Goal: Transaction & Acquisition: Book appointment/travel/reservation

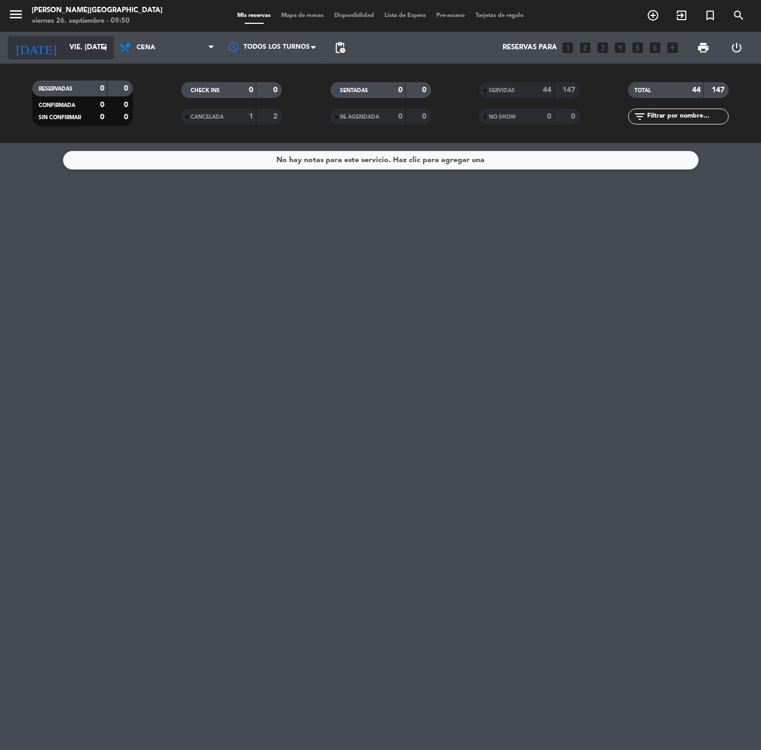
click at [70, 48] on input "vie. [DATE]" at bounding box center [110, 47] width 93 height 19
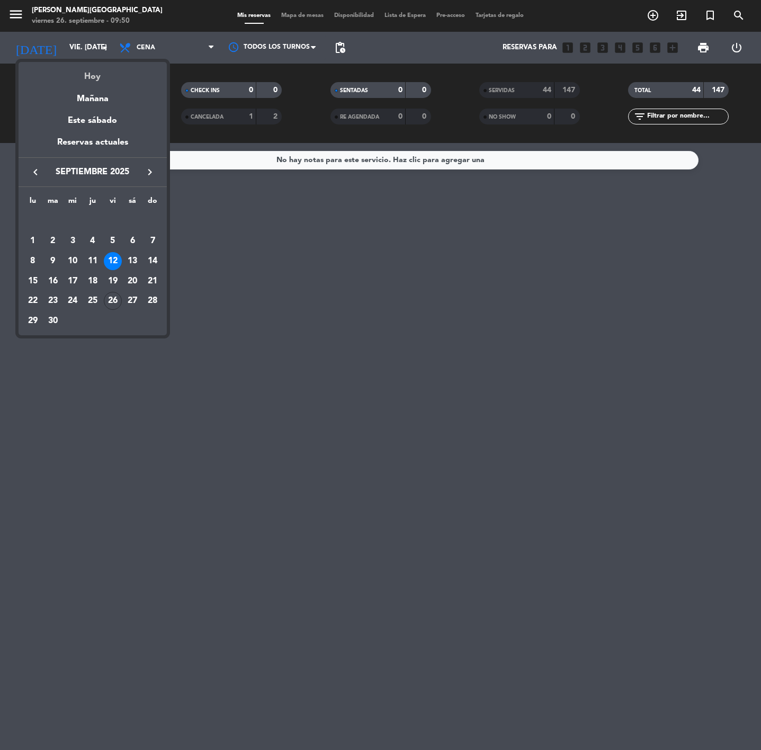
click at [90, 76] on div "Hoy" at bounding box center [93, 73] width 148 height 22
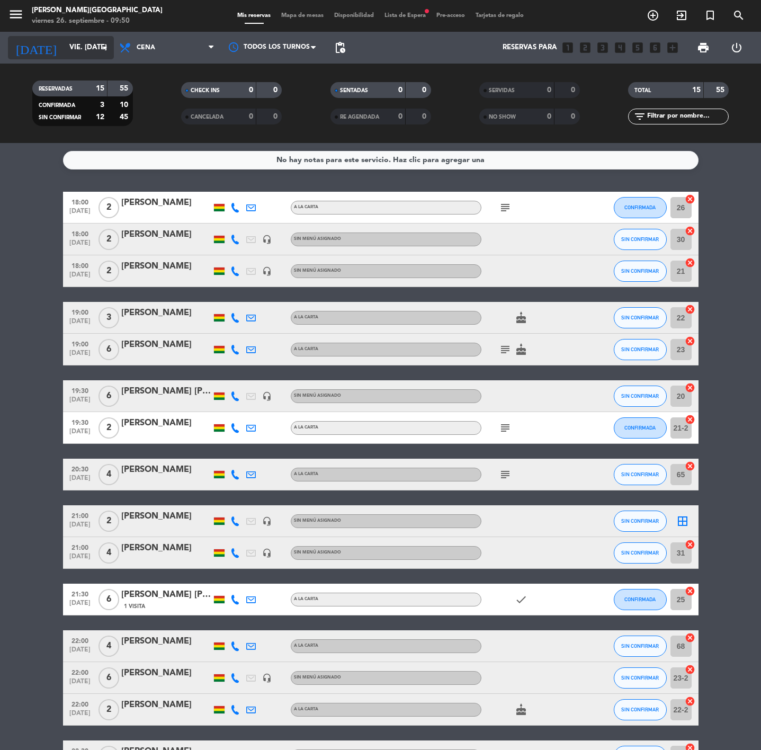
click at [94, 47] on input "vie. [DATE]" at bounding box center [110, 47] width 93 height 19
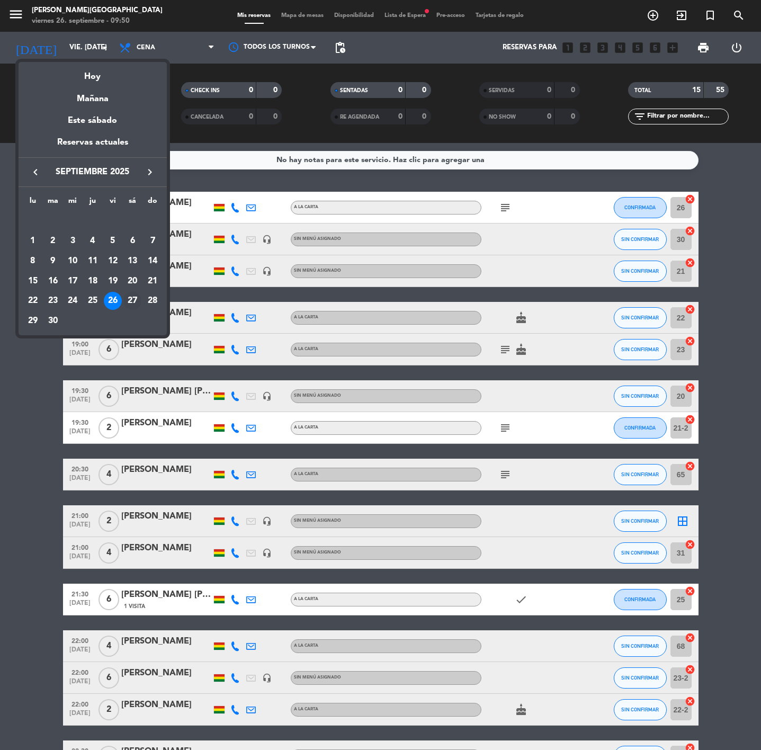
click at [132, 301] on div "27" at bounding box center [132, 301] width 18 height 18
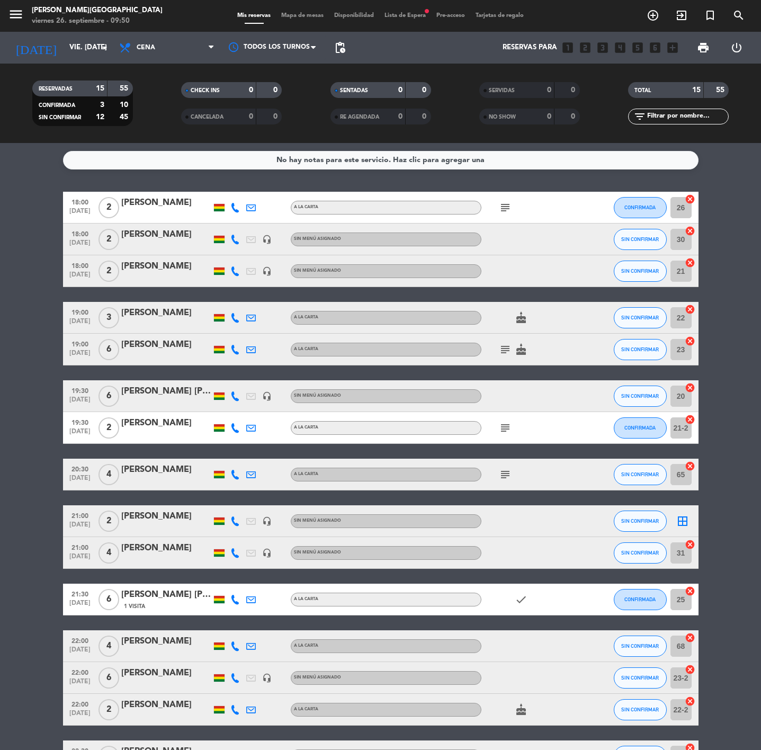
type input "sáb. [DATE]"
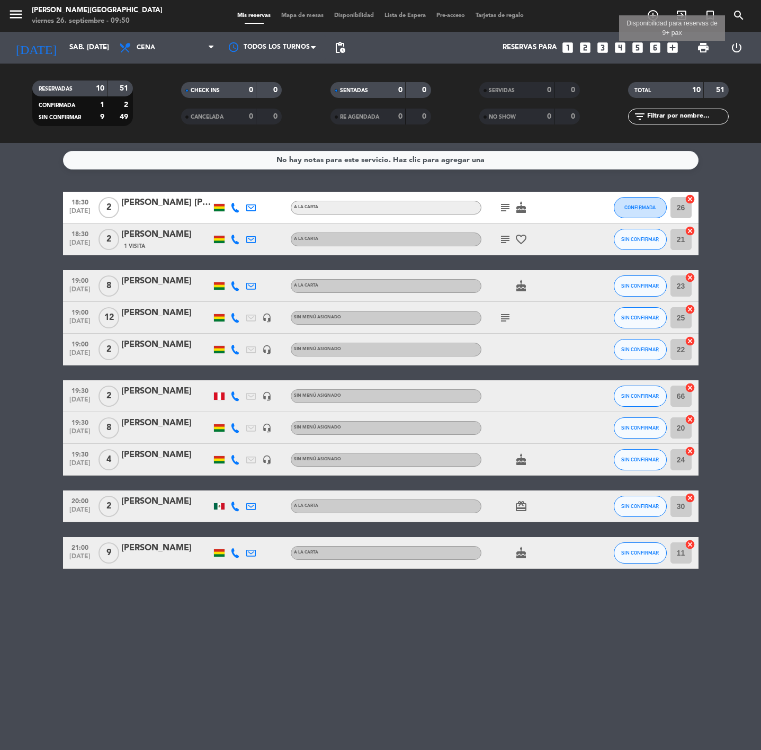
click at [674, 51] on icon "add_box" at bounding box center [673, 48] width 14 height 14
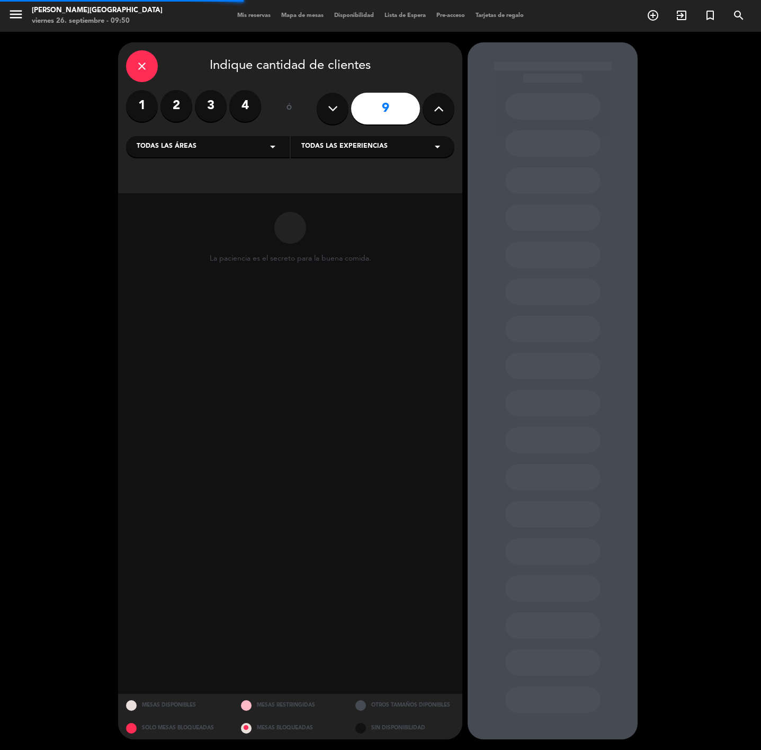
click at [434, 110] on icon at bounding box center [439, 109] width 10 height 16
type input "10"
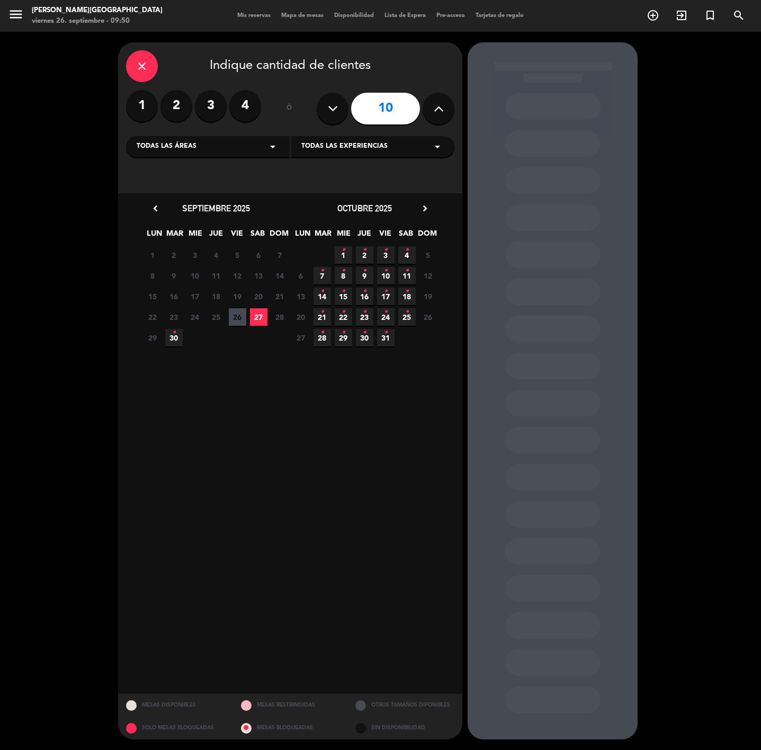
click at [146, 72] on icon "close" at bounding box center [142, 66] width 13 height 13
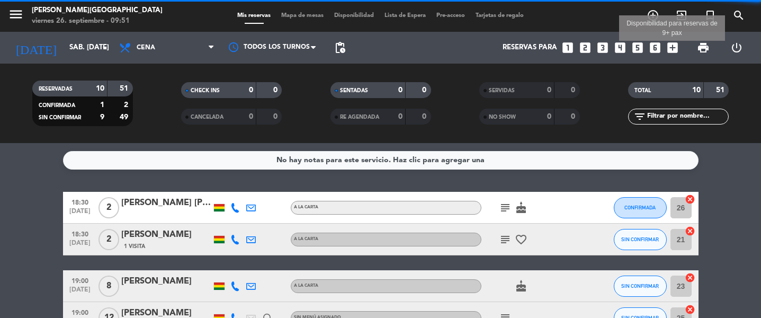
click at [669, 51] on icon "add_box" at bounding box center [673, 48] width 14 height 14
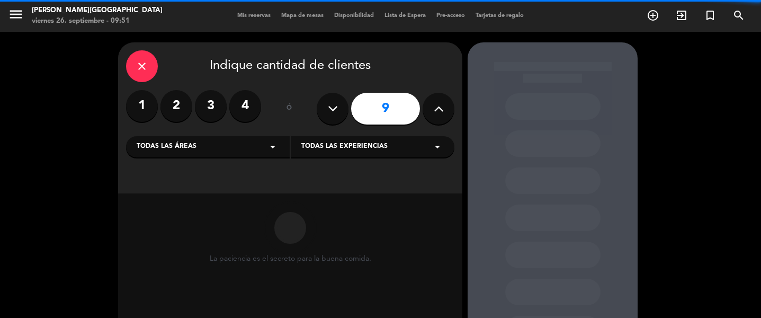
click at [443, 110] on icon at bounding box center [439, 109] width 10 height 16
click at [337, 106] on icon at bounding box center [333, 109] width 10 height 16
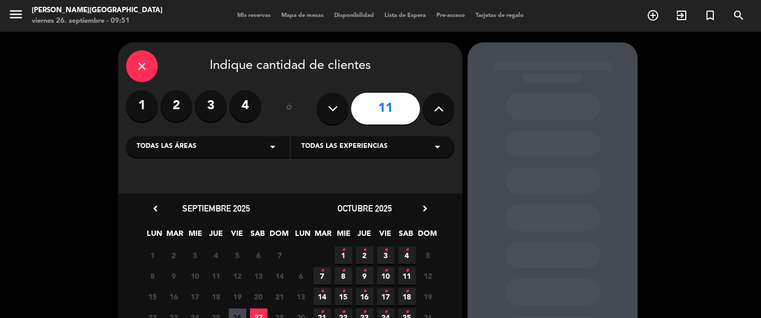
click at [337, 110] on icon at bounding box center [333, 109] width 10 height 16
type input "10"
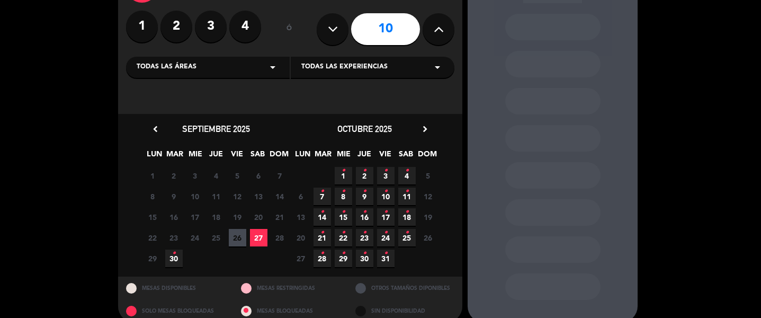
click at [261, 237] on span "27" at bounding box center [258, 237] width 17 height 17
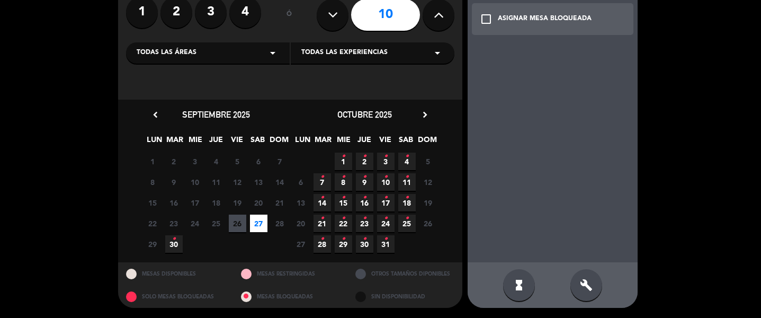
scroll to position [94, 0]
click at [593, 283] on div "build" at bounding box center [586, 285] width 32 height 32
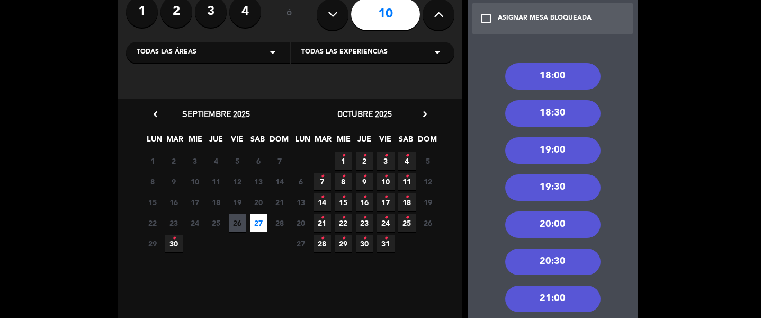
click at [552, 229] on div "20:00" at bounding box center [552, 224] width 95 height 26
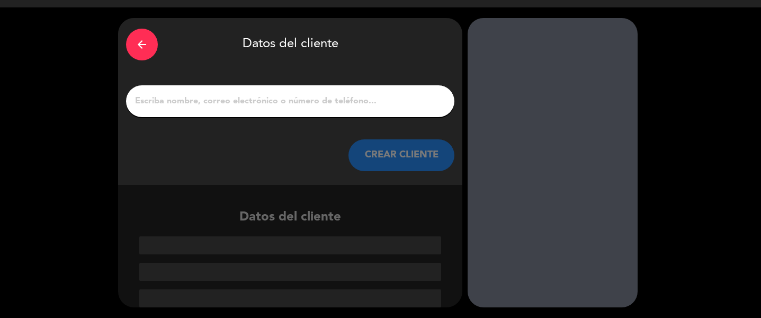
click at [225, 97] on input "1" at bounding box center [290, 101] width 313 height 15
paste input "[PERSON_NAME]"
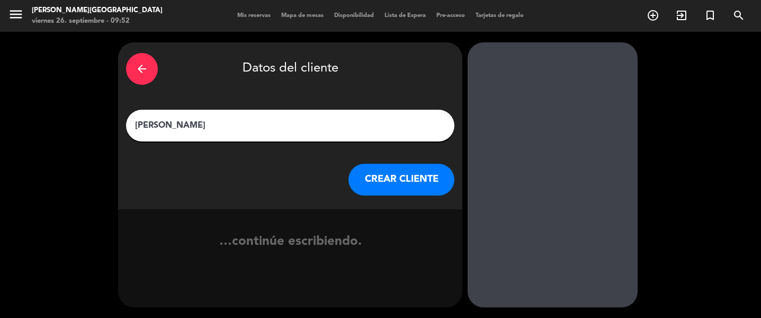
scroll to position [0, 0]
type input "[PERSON_NAME]"
click at [415, 178] on button "CREAR CLIENTE" at bounding box center [402, 180] width 106 height 32
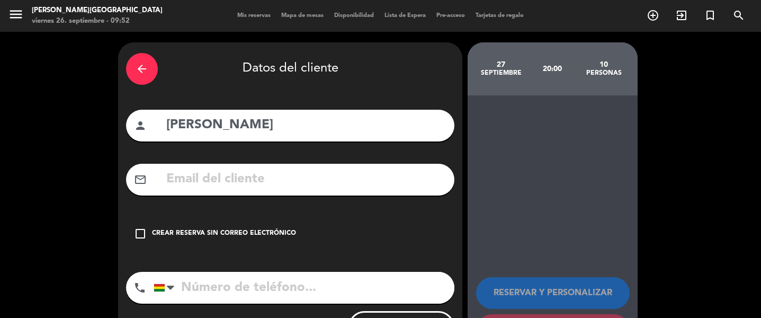
click at [242, 229] on div "check_box_outline_blank Crear reserva sin correo electrónico" at bounding box center [290, 234] width 328 height 32
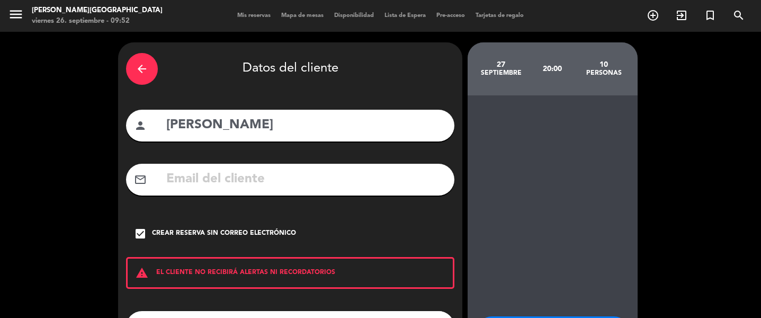
scroll to position [91, 0]
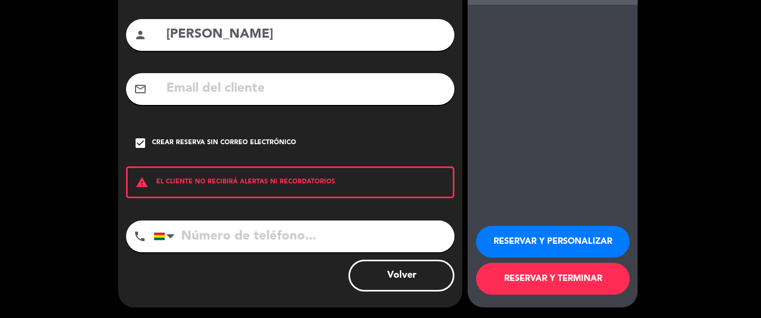
click at [531, 240] on button "RESERVAR Y PERSONALIZAR" at bounding box center [553, 242] width 154 height 32
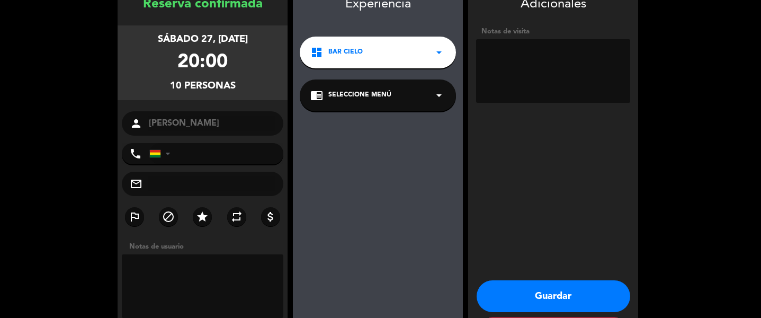
scroll to position [105, 0]
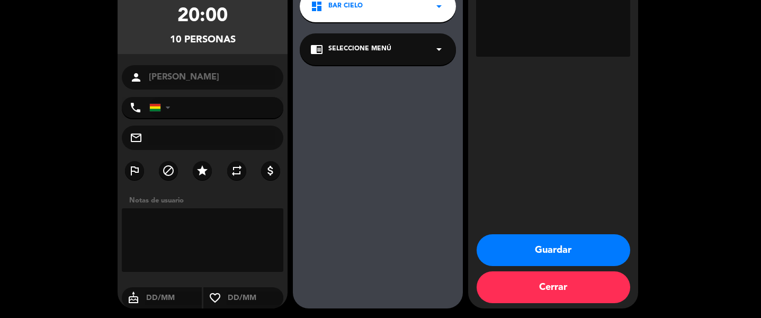
click at [555, 242] on button "Guardar" at bounding box center [554, 250] width 154 height 32
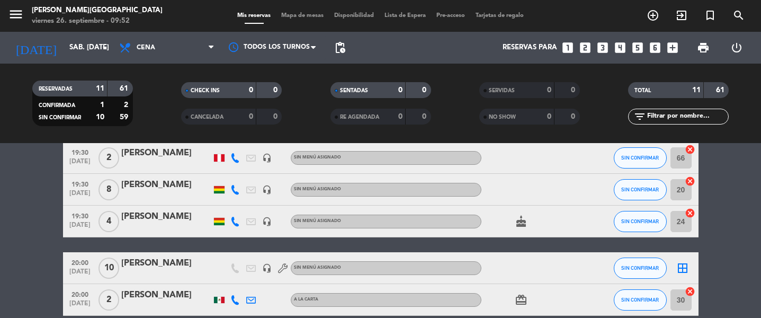
scroll to position [318, 0]
